Goal: Navigation & Orientation: Find specific page/section

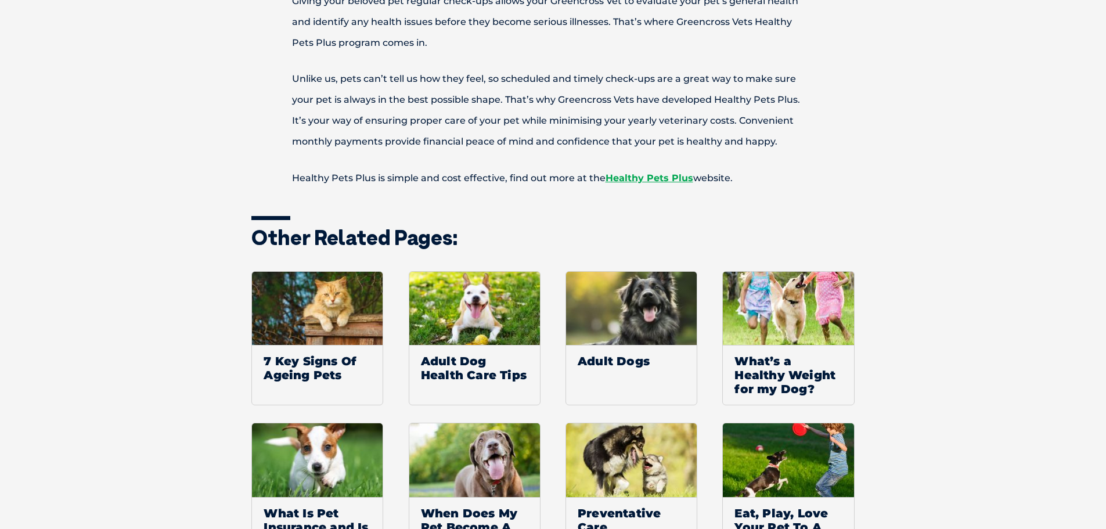
scroll to position [488, 0]
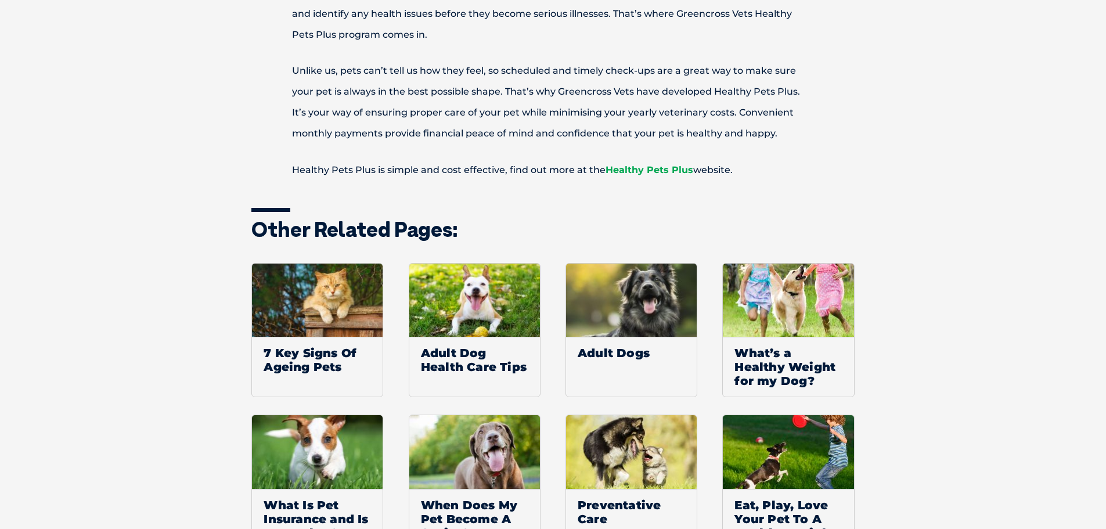
click at [655, 167] on link "Healthy Pets Plus" at bounding box center [650, 169] width 88 height 11
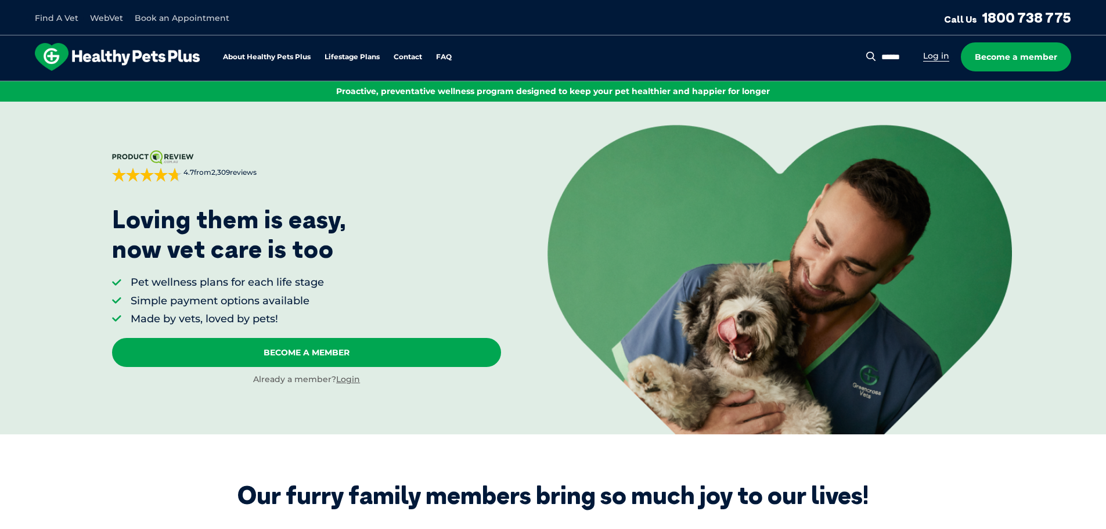
click at [933, 59] on link "Log in" at bounding box center [936, 56] width 26 height 11
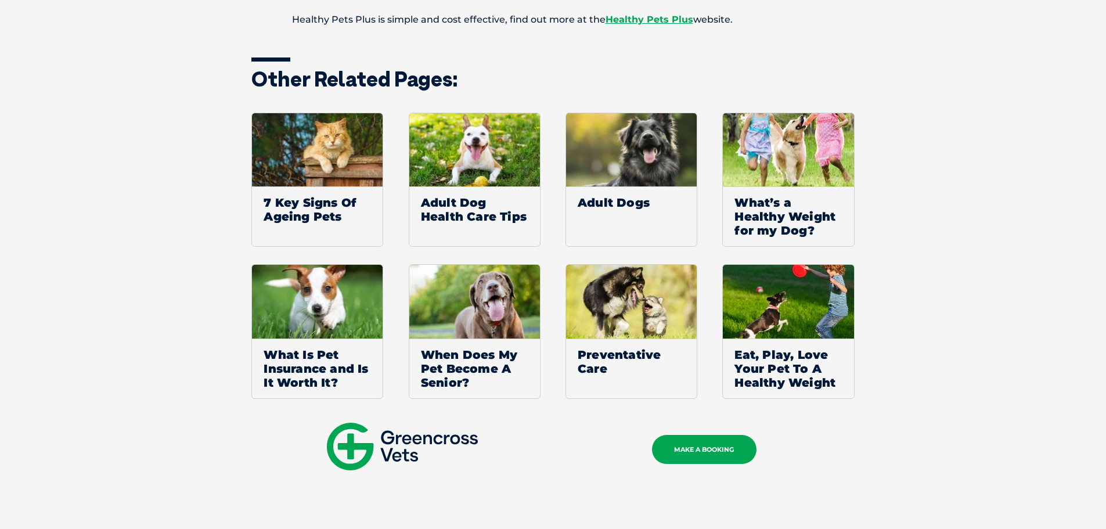
scroll to position [429, 0]
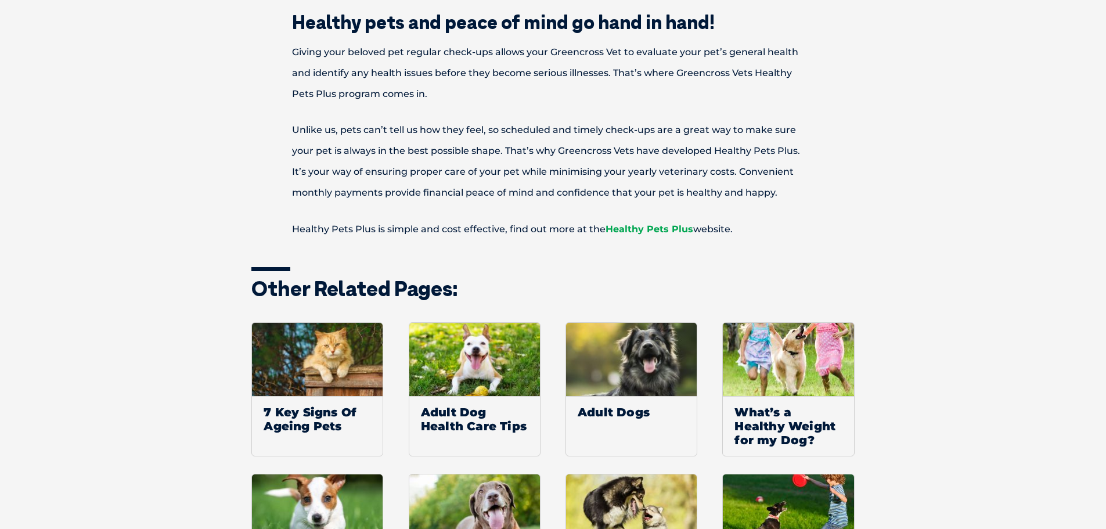
click at [646, 229] on link "Healthy Pets Plus" at bounding box center [650, 229] width 88 height 11
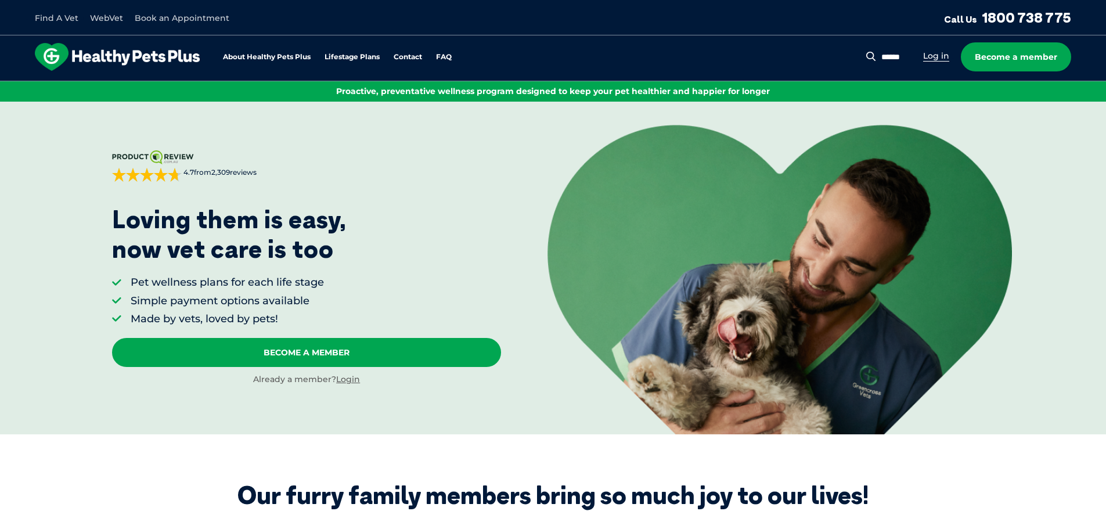
click at [938, 58] on link "Log in" at bounding box center [936, 56] width 26 height 11
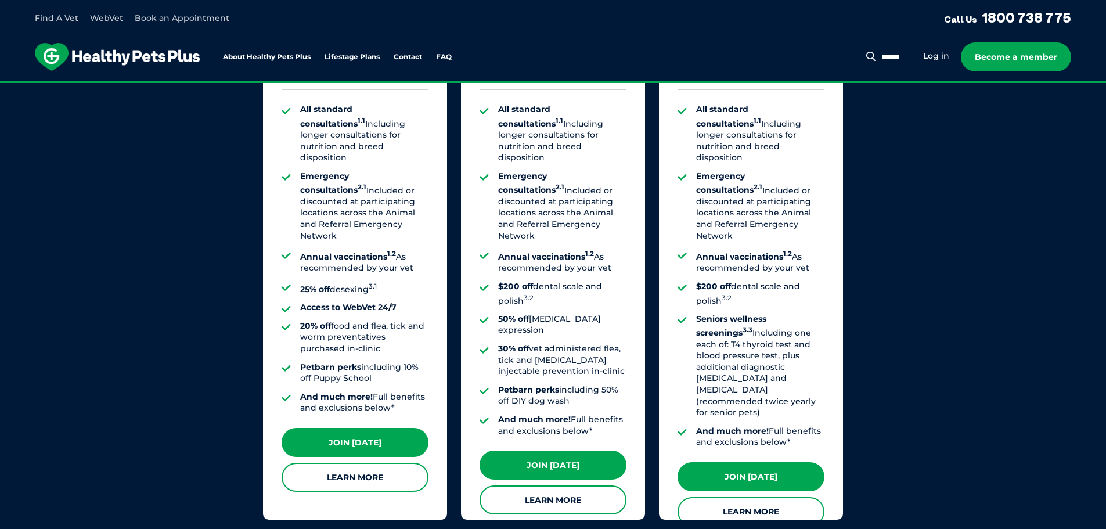
scroll to position [928, 0]
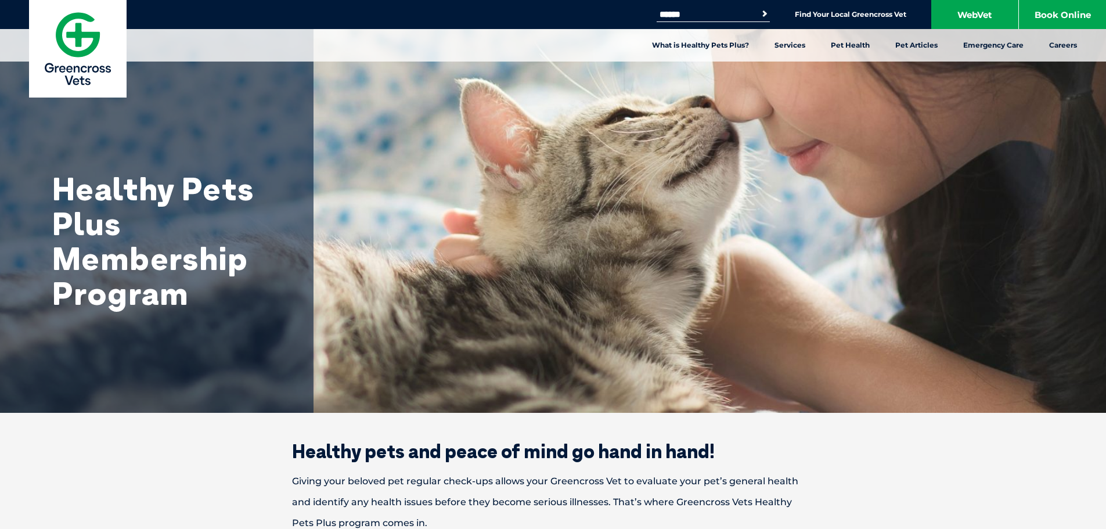
scroll to position [914, 0]
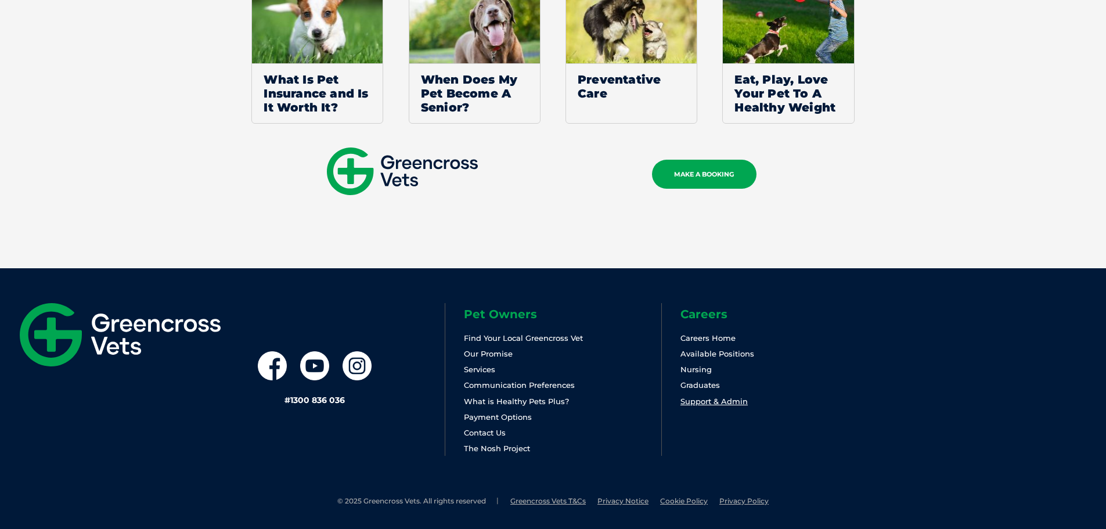
click at [733, 399] on link "Support & Admin" at bounding box center [713, 401] width 67 height 9
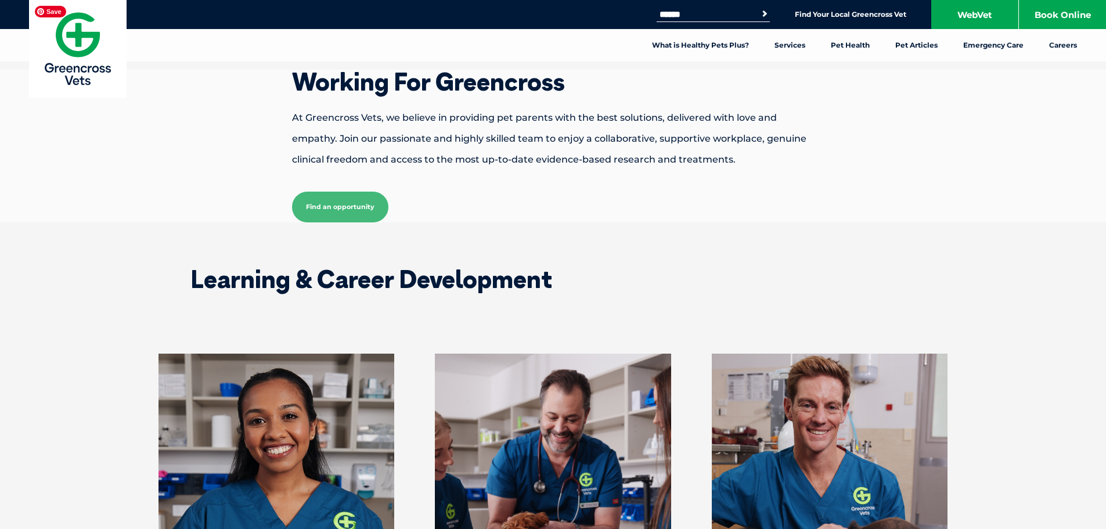
click at [57, 41] on img at bounding box center [78, 49] width 98 height 98
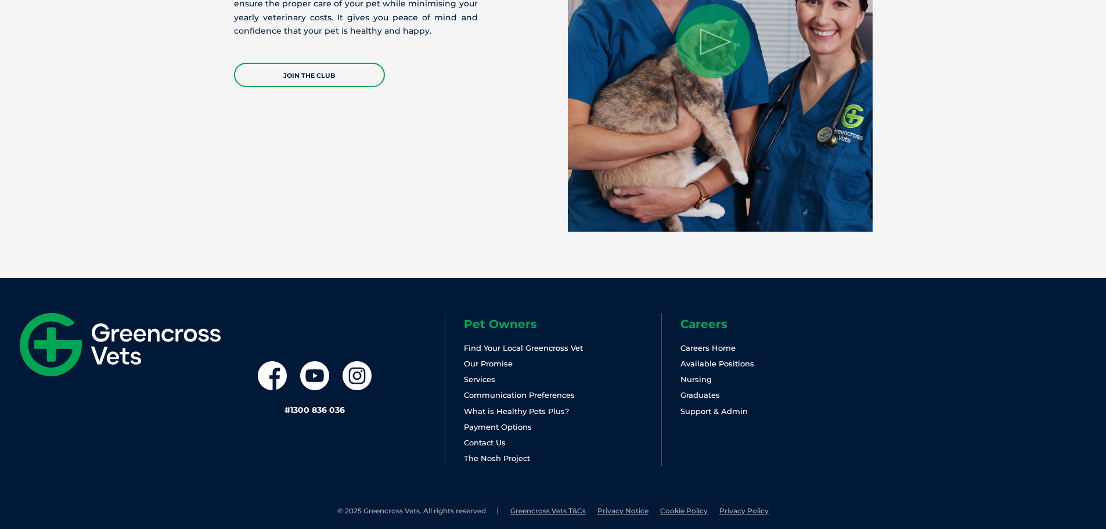
scroll to position [2424, 0]
